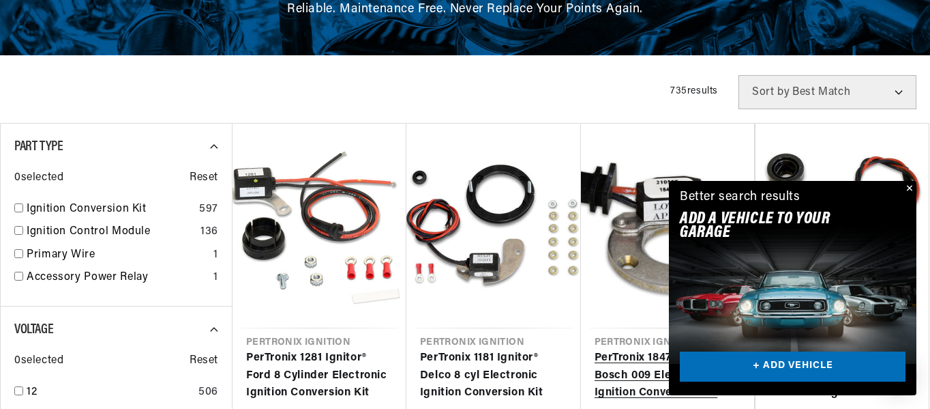
scroll to position [252, 0]
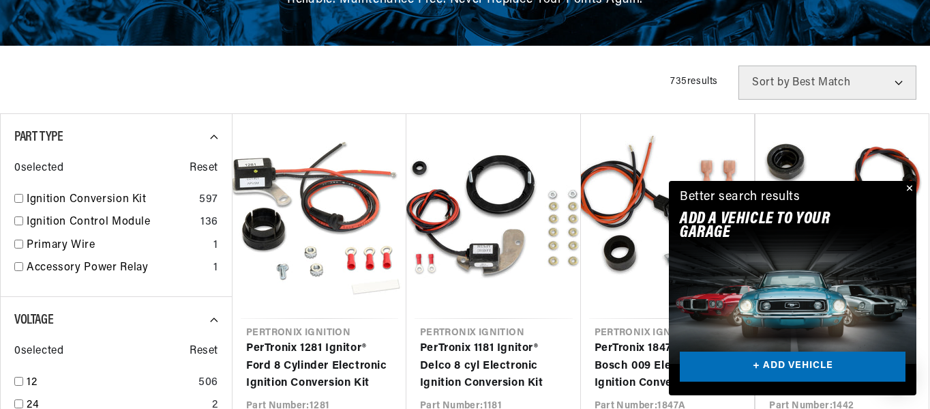
click at [909, 190] on div "Close dialog FIND THE RIGHT PARTS Take our quick quiz using the button below, a…" at bounding box center [465, 204] width 930 height 409
click at [911, 188] on button "Close" at bounding box center [908, 189] width 16 height 16
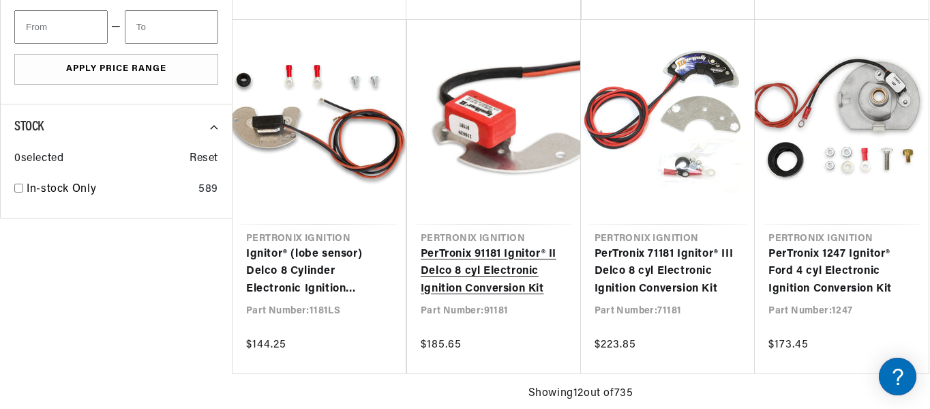
scroll to position [1063, 0]
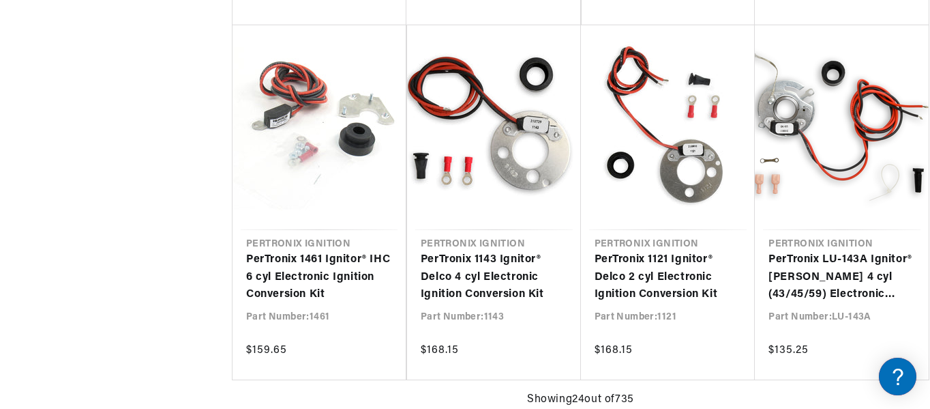
scroll to position [2120, 0]
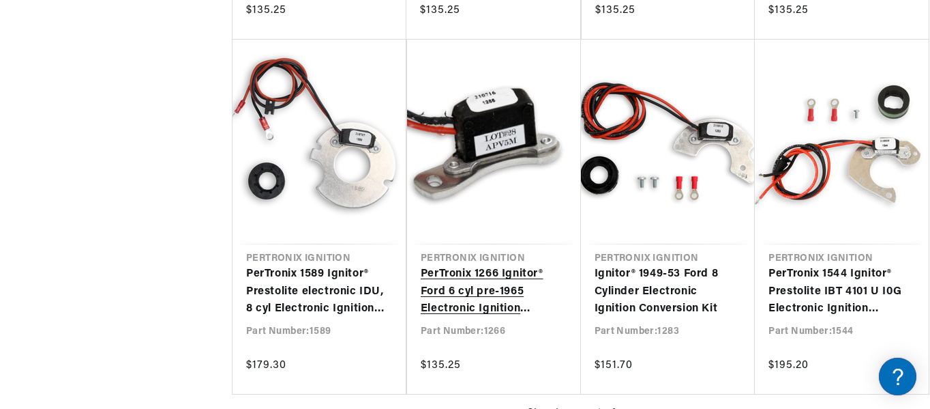
scroll to position [3168, 0]
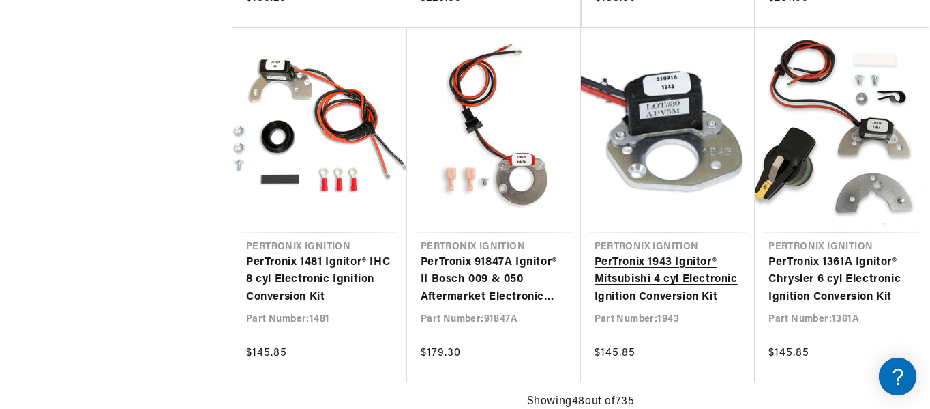
scroll to position [0, 265]
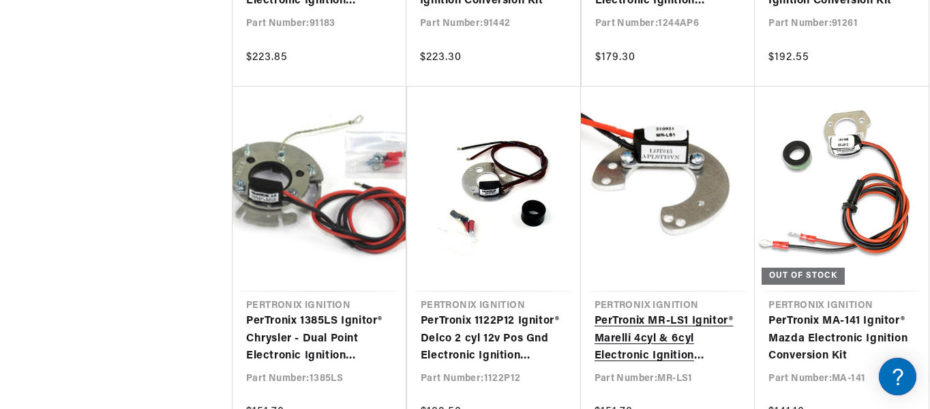
scroll to position [5310, 0]
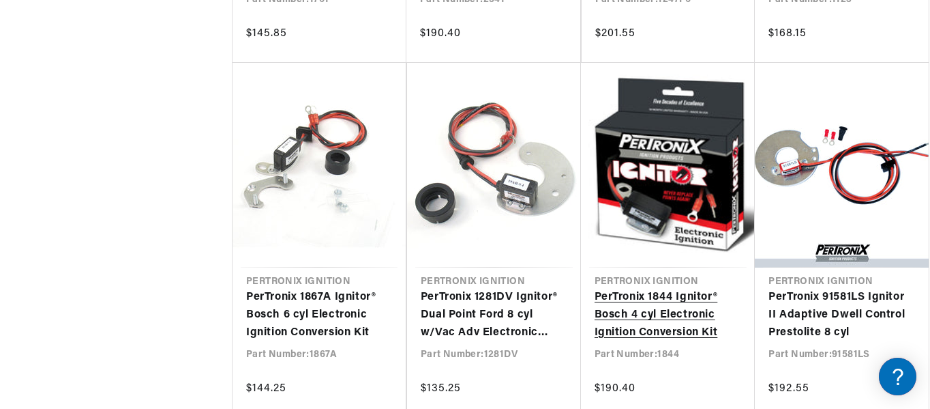
scroll to position [6372, 0]
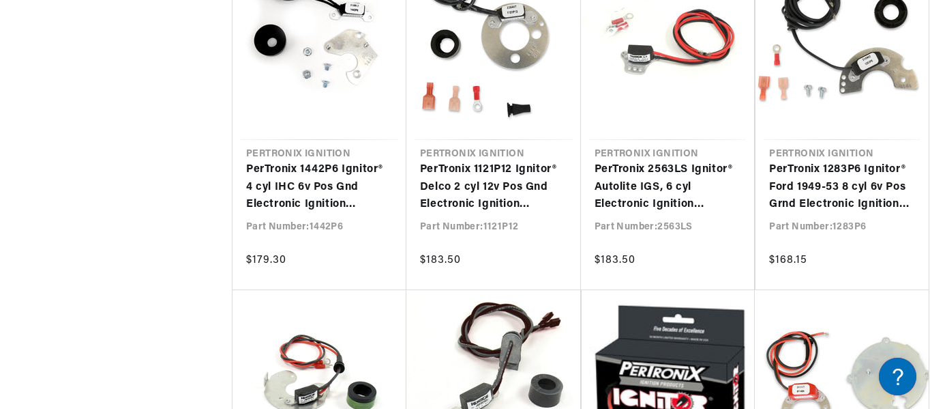
scroll to position [0, 509]
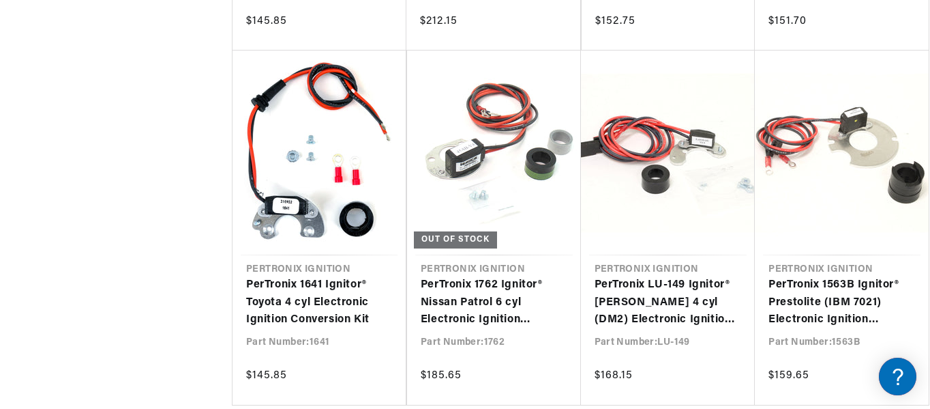
scroll to position [8691, 0]
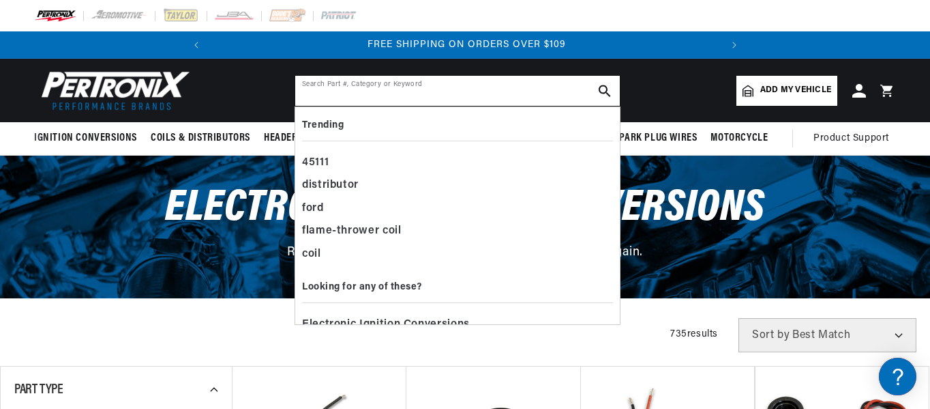
click at [308, 93] on input "text" at bounding box center [457, 91] width 325 height 30
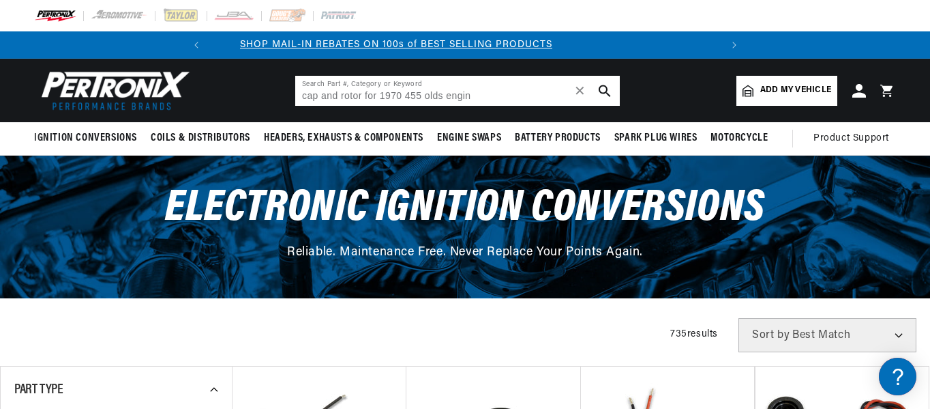
scroll to position [0, 509]
type input "cap and rotor for 1970 455 olds engine"
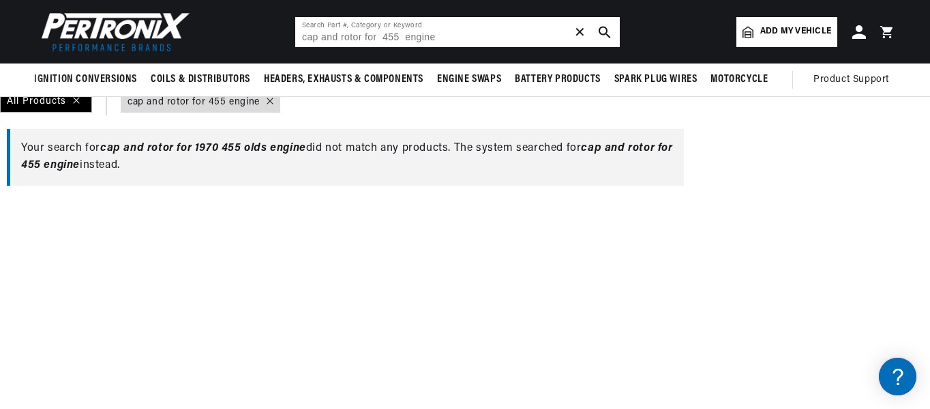
click at [579, 32] on span "✕" at bounding box center [580, 32] width 12 height 0
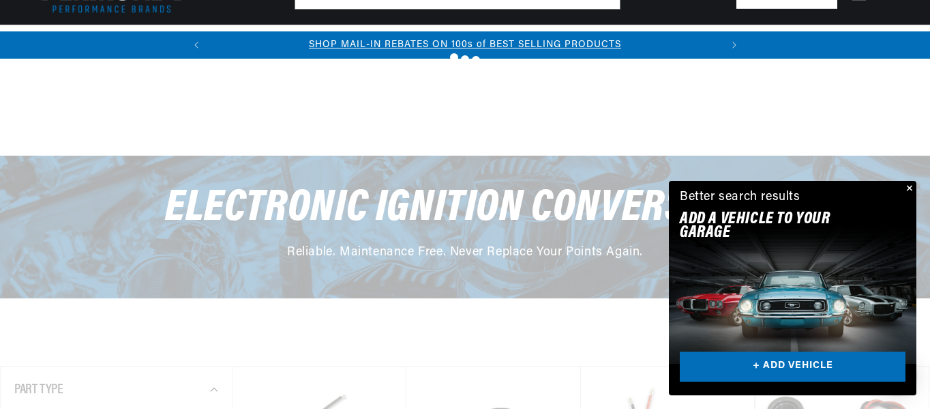
scroll to position [8691, 0]
